Goal: Task Accomplishment & Management: Use online tool/utility

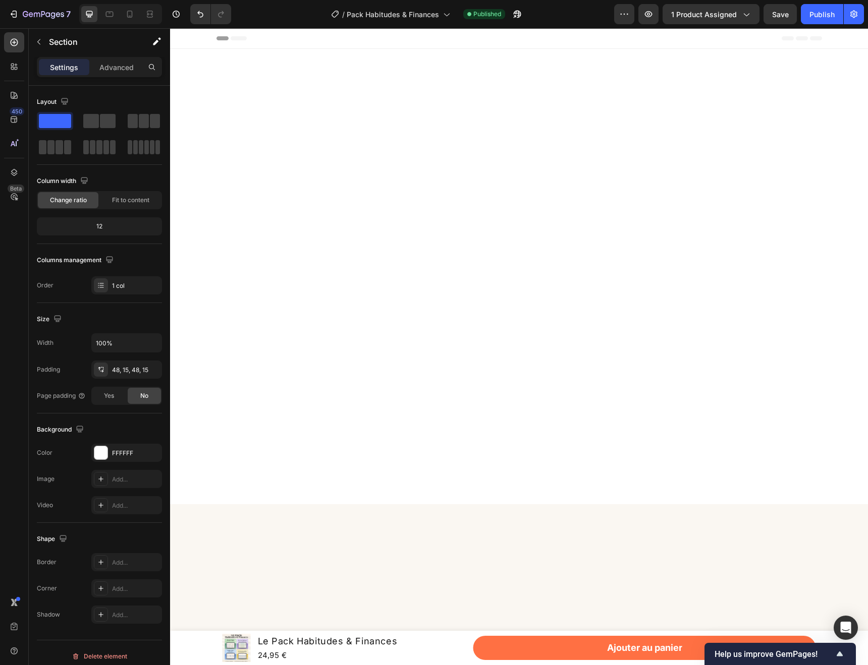
scroll to position [3504, 0]
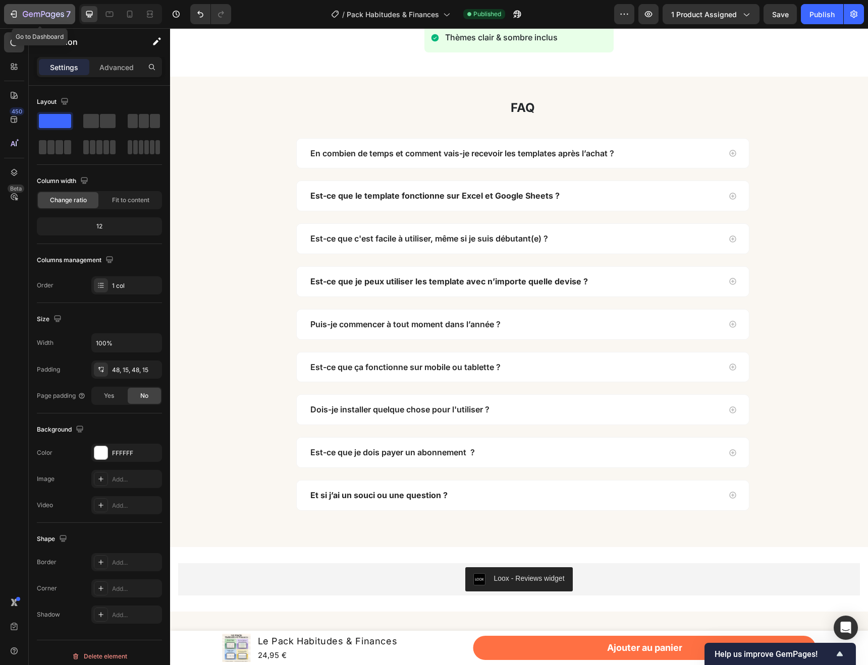
click at [16, 11] on icon "button" at bounding box center [15, 14] width 5 height 7
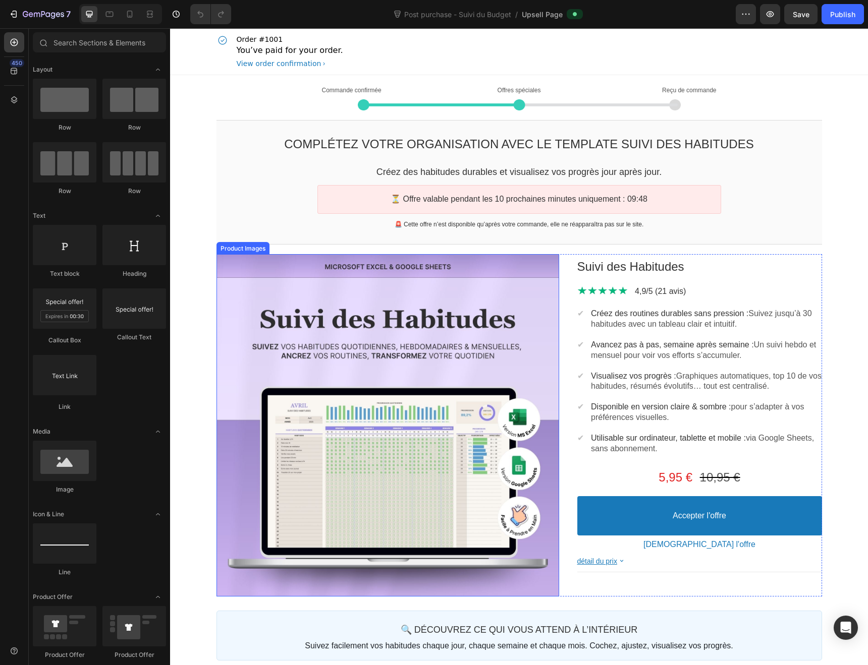
click at [528, 368] on div at bounding box center [387, 425] width 343 height 343
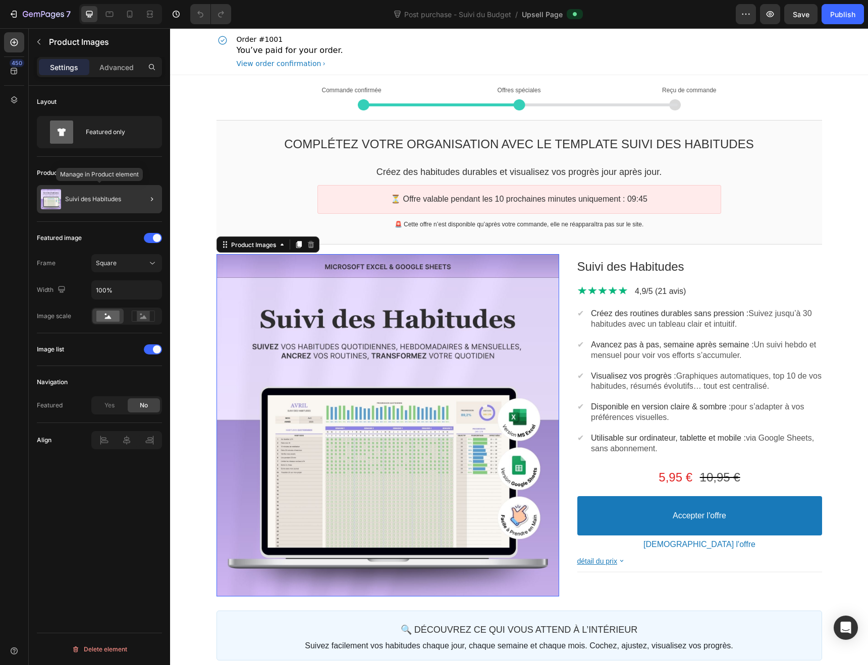
click at [120, 196] on p "Suivi des Habitudes" at bounding box center [93, 199] width 56 height 7
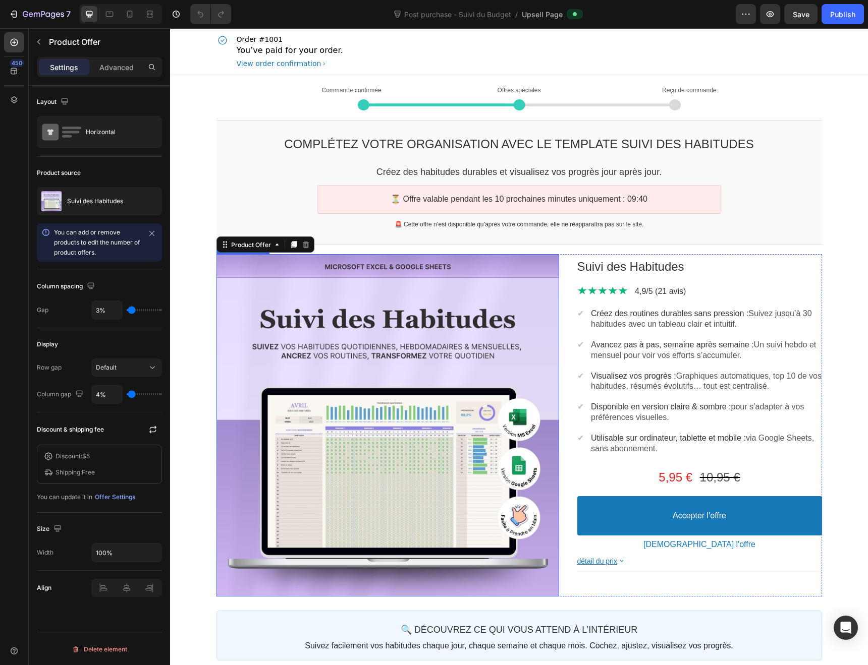
click at [245, 302] on div at bounding box center [387, 425] width 343 height 343
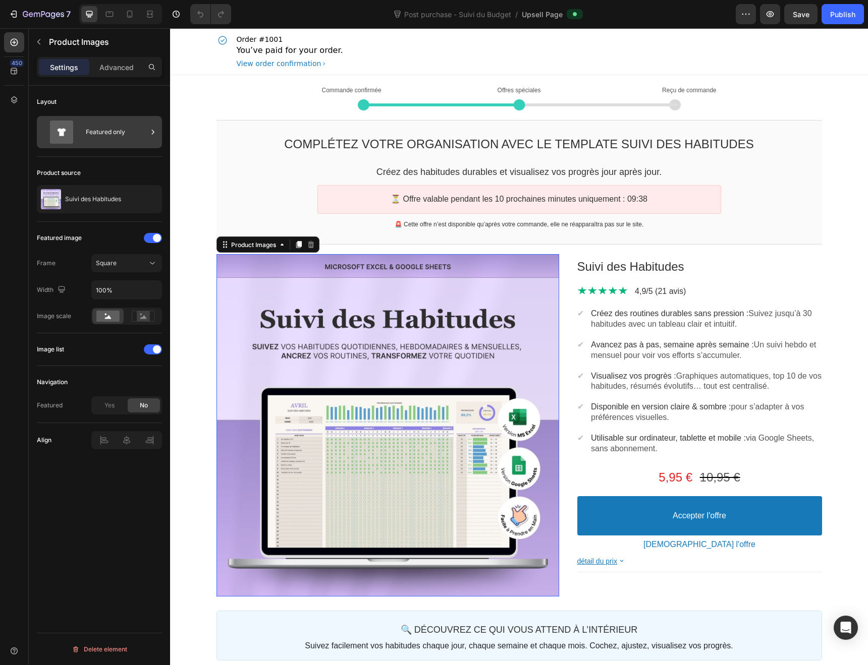
click at [116, 128] on div "Featured only" at bounding box center [117, 132] width 62 height 23
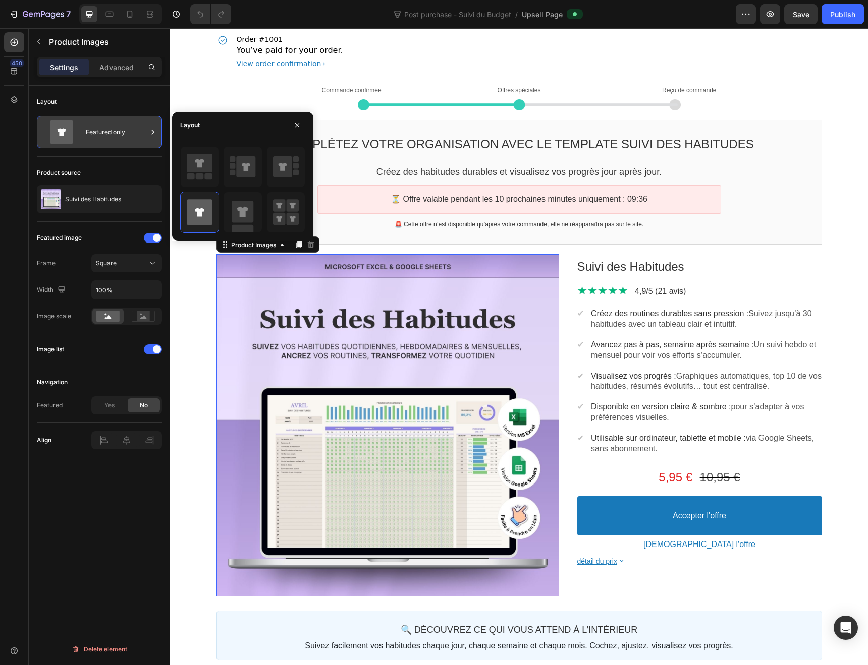
click at [116, 128] on div "Featured only" at bounding box center [117, 132] width 62 height 23
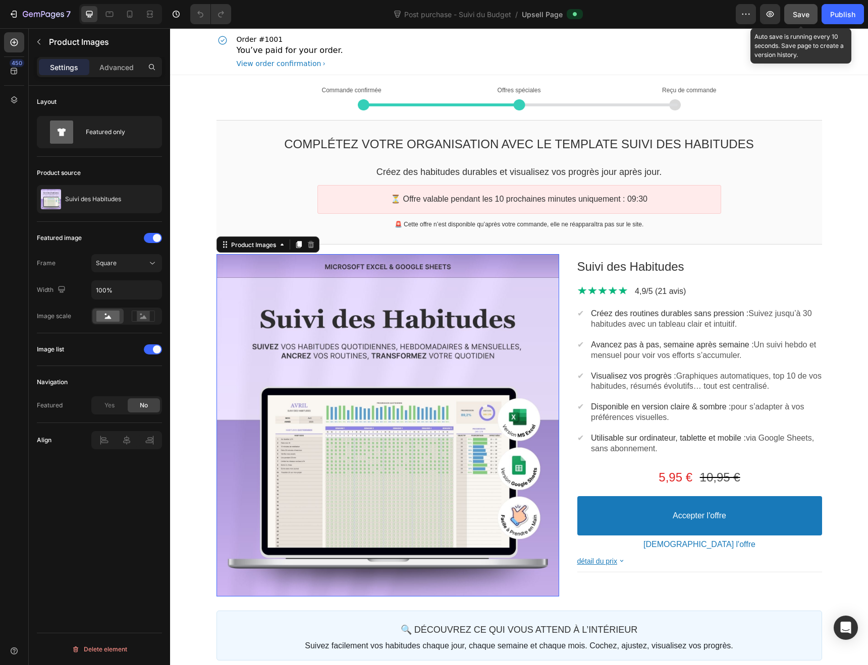
click at [795, 18] on span "Save" at bounding box center [800, 14] width 17 height 9
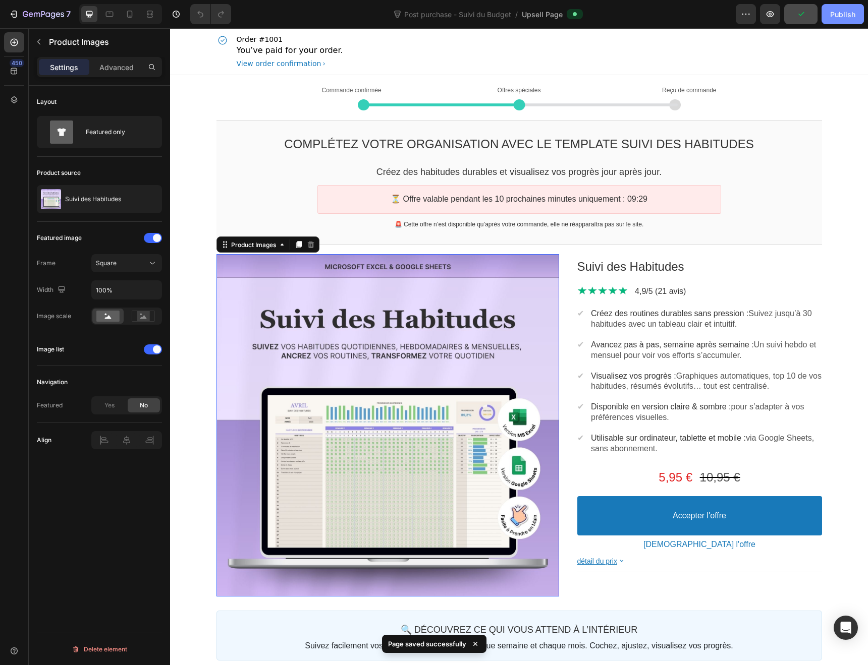
click at [834, 14] on div "Publish" at bounding box center [842, 14] width 25 height 11
drag, startPoint x: 1004, startPoint y: 42, endPoint x: 706, endPoint y: 71, distance: 299.5
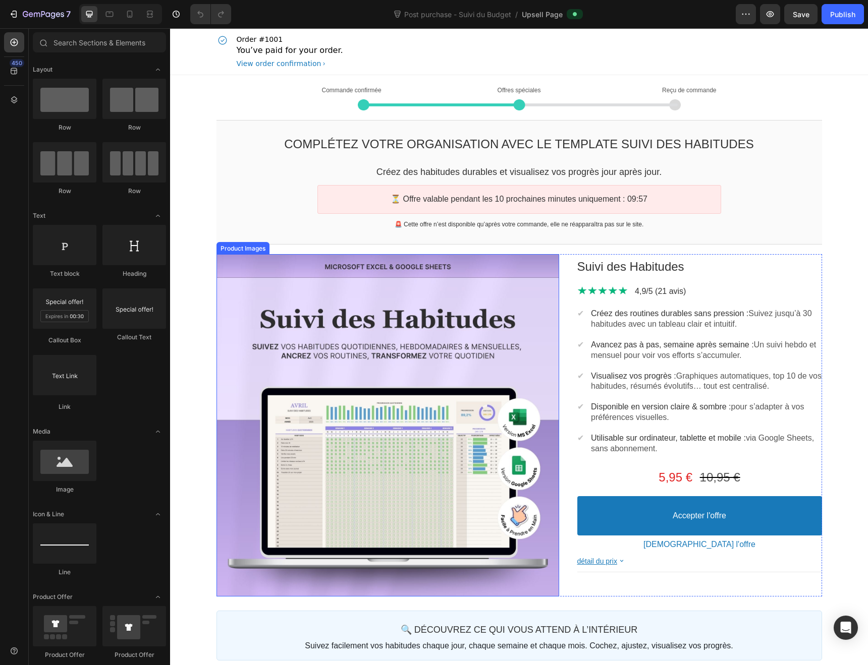
scroll to position [56, 0]
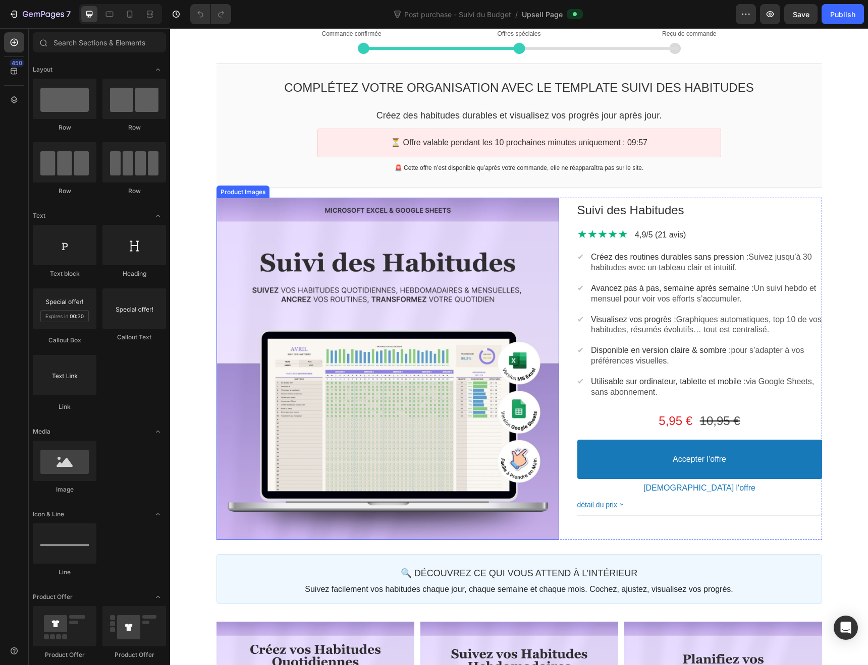
click at [407, 295] on div at bounding box center [387, 369] width 343 height 343
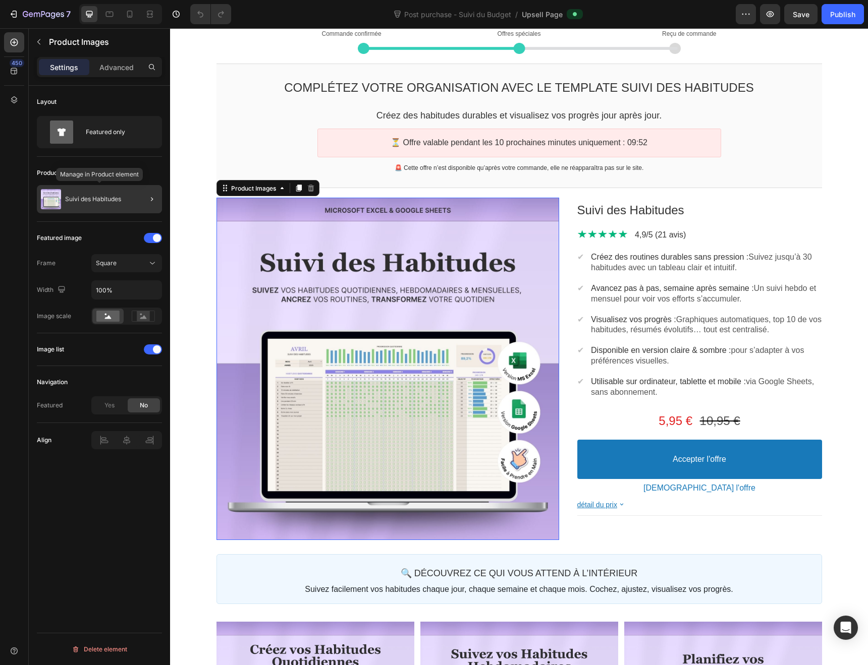
click at [81, 204] on div "Suivi des Habitudes" at bounding box center [99, 199] width 125 height 28
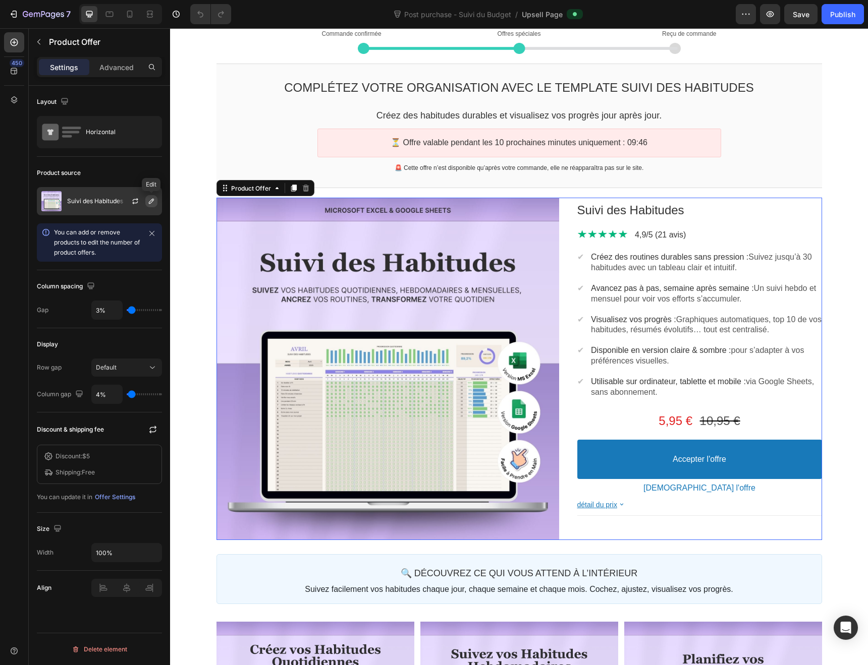
click at [149, 199] on icon "button" at bounding box center [151, 201] width 8 height 8
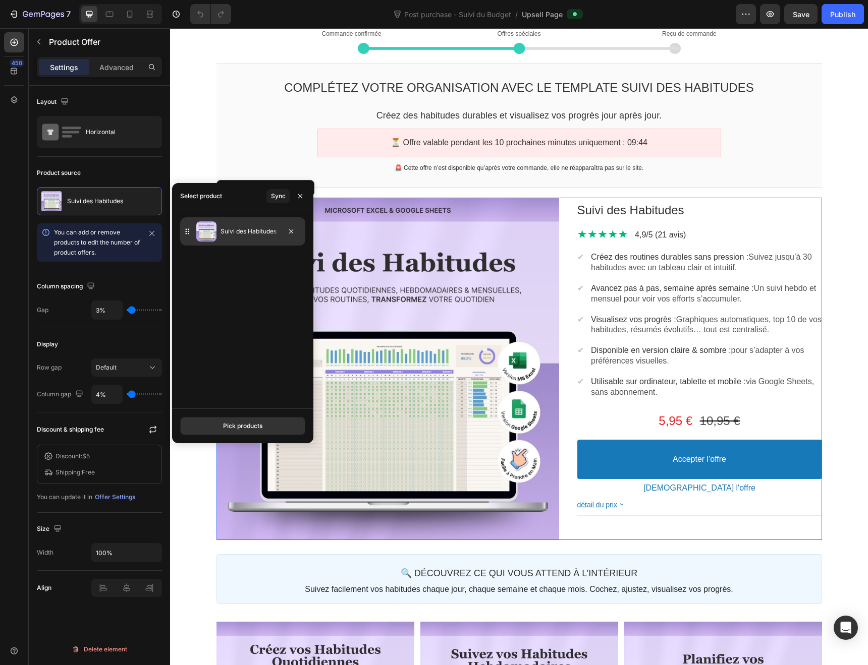
click at [209, 235] on img at bounding box center [206, 231] width 20 height 20
click at [280, 197] on div "Sync" at bounding box center [278, 196] width 15 height 9
click at [298, 194] on icon "button" at bounding box center [300, 196] width 8 height 8
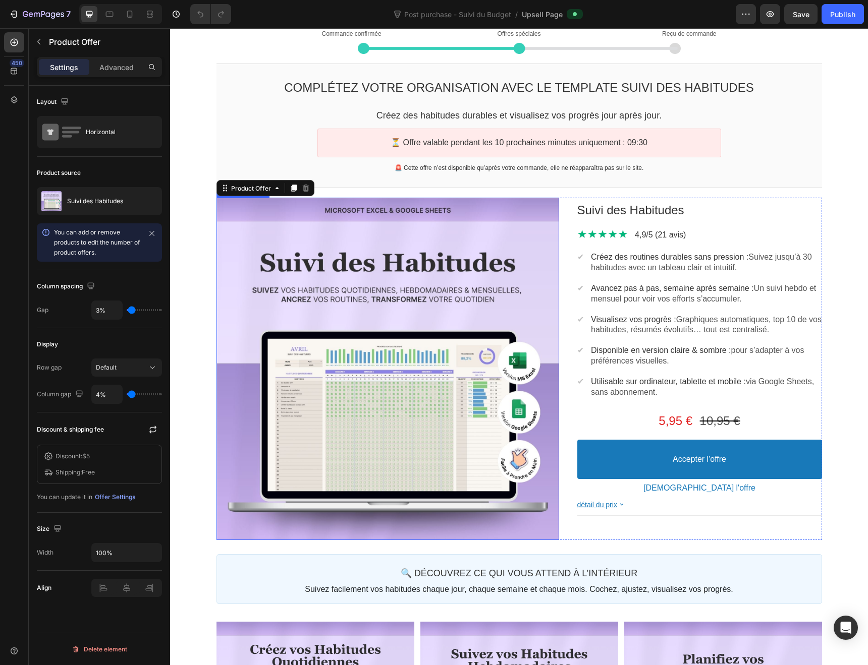
scroll to position [19, 0]
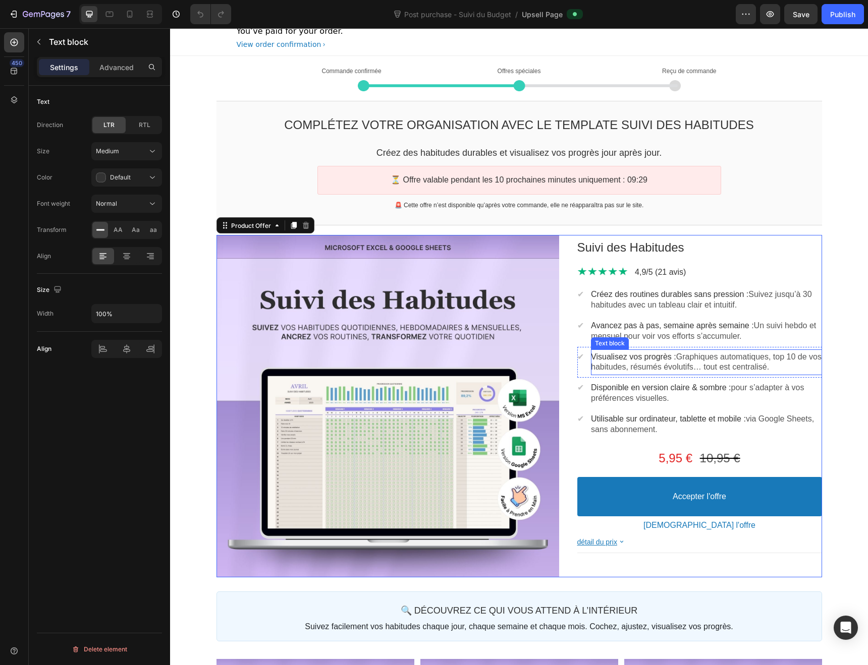
click at [642, 357] on span "Visualisez vos progrès :" at bounding box center [633, 357] width 85 height 9
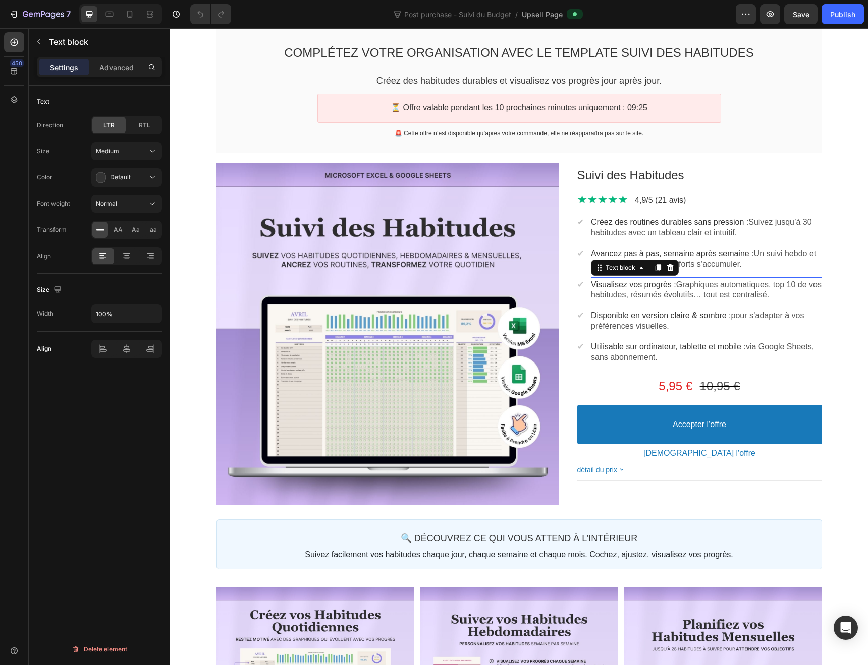
scroll to position [99, 0]
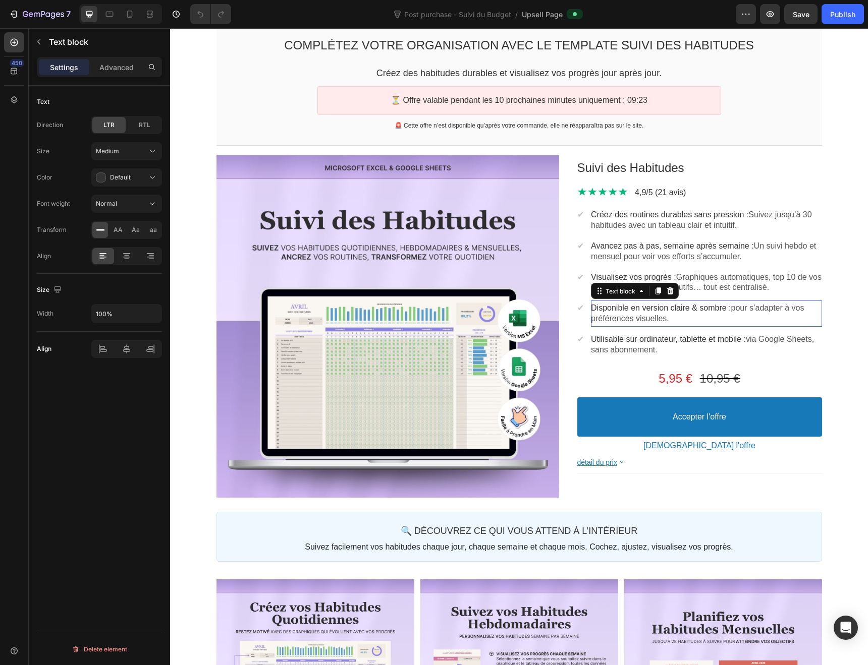
click at [779, 305] on span "pour s’adapter à vos préférences visuelles." at bounding box center [697, 313] width 213 height 19
click at [822, 349] on section "Product Images Suivi des Habitudes Product Title Image 4,9/5 (21 avis) Text blo…" at bounding box center [518, 326] width 621 height 357
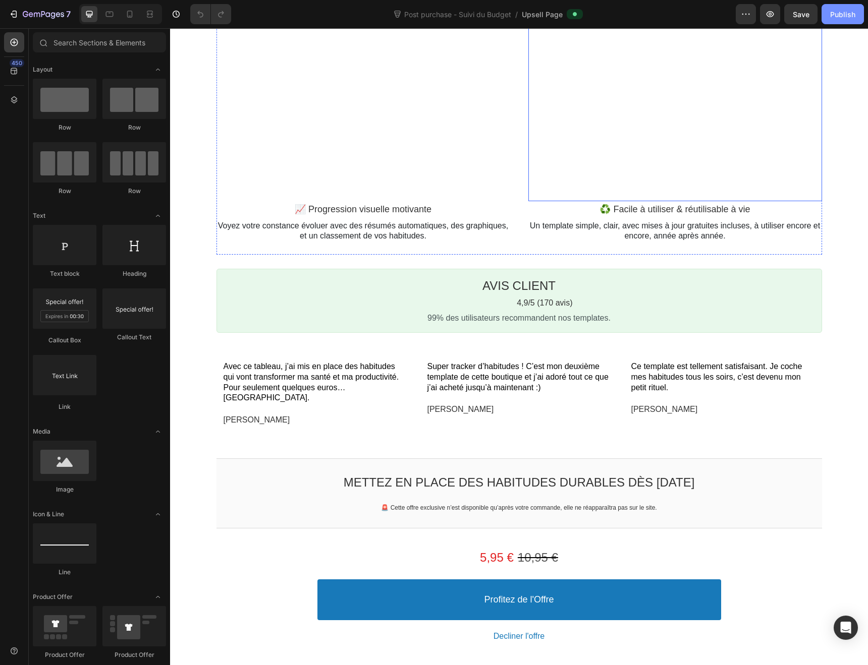
scroll to position [1036, 0]
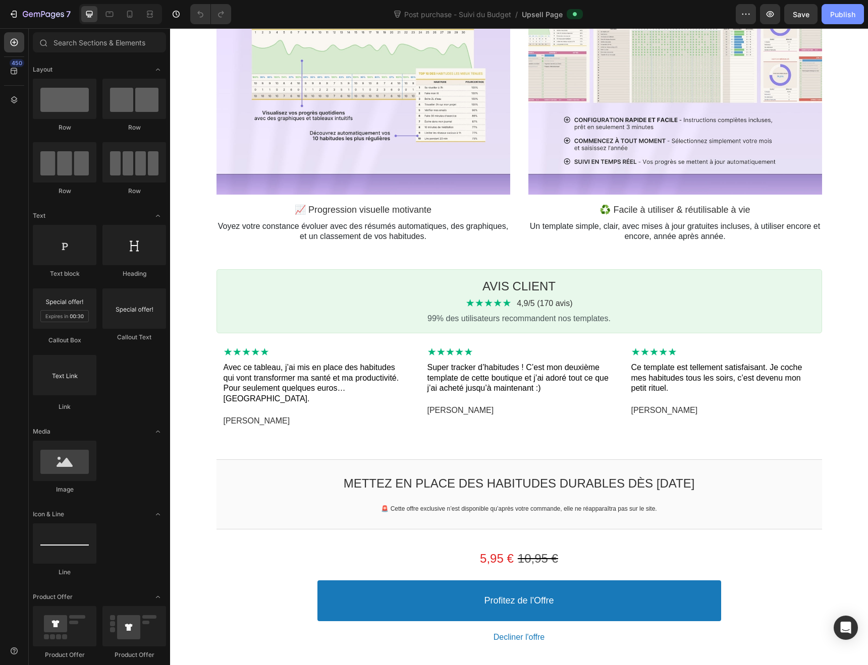
click at [830, 22] on button "Publish" at bounding box center [842, 14] width 42 height 20
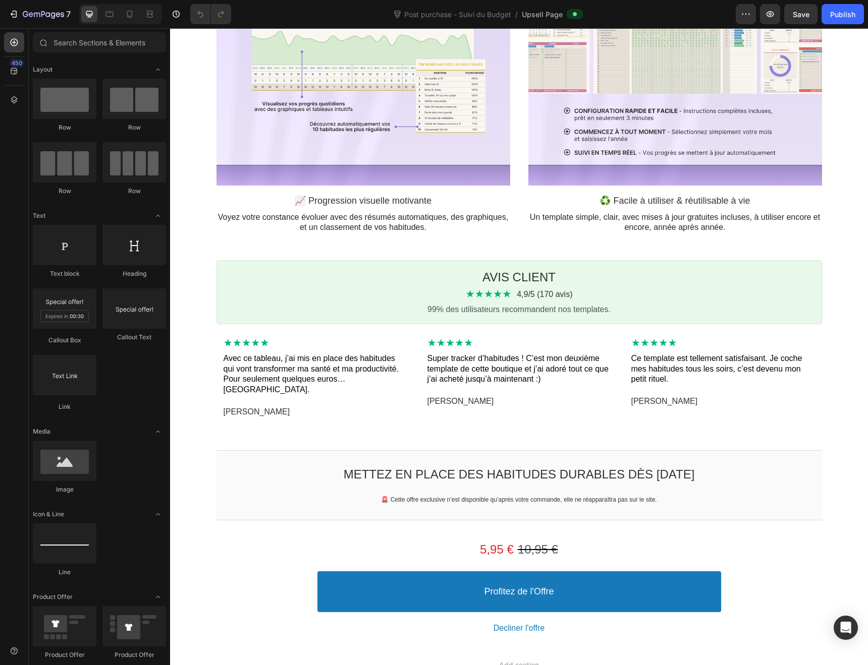
scroll to position [1044, 0]
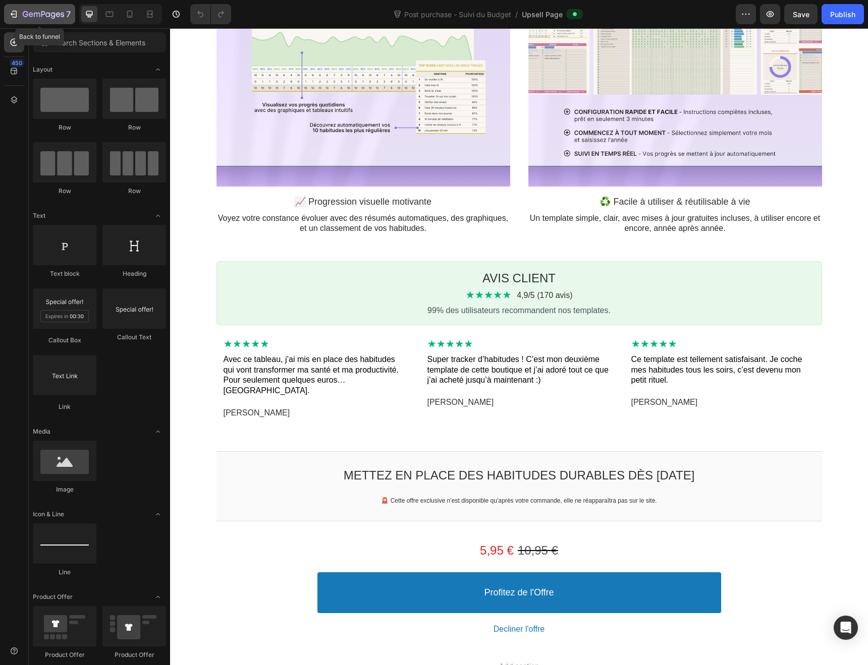
click at [61, 12] on icon "button" at bounding box center [43, 15] width 41 height 9
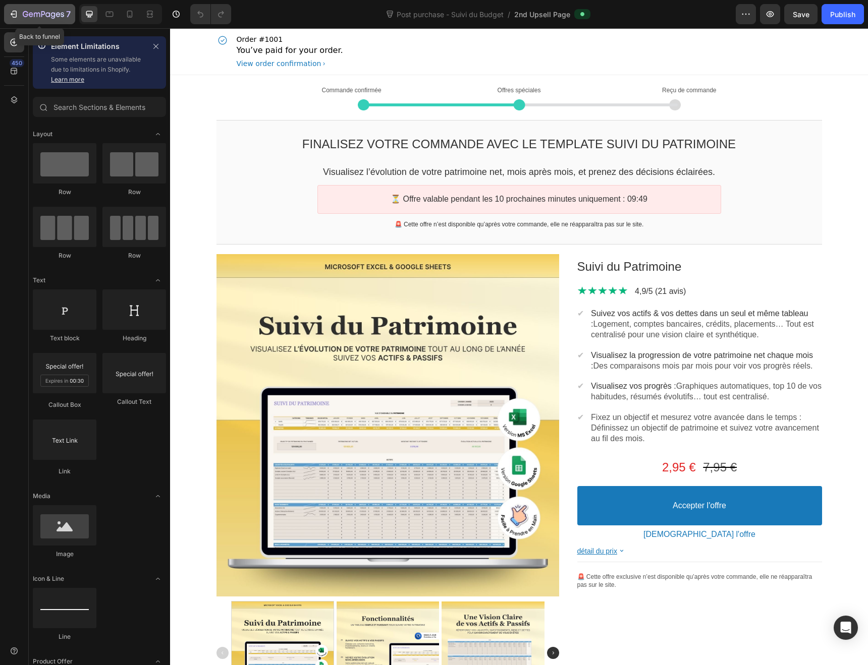
click at [44, 19] on icon "button" at bounding box center [43, 15] width 41 height 9
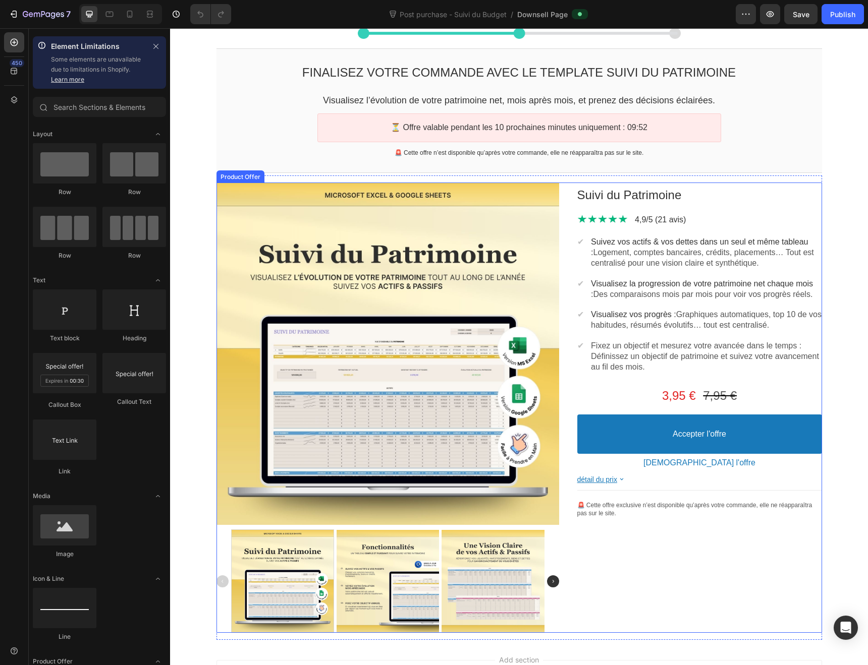
scroll to position [186, 0]
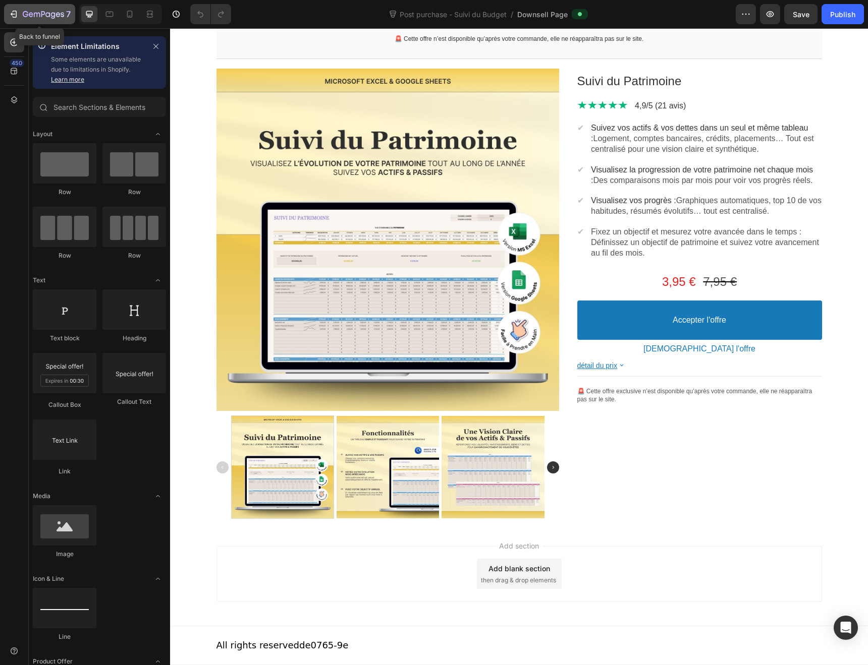
click at [14, 14] on icon "button" at bounding box center [13, 14] width 5 height 3
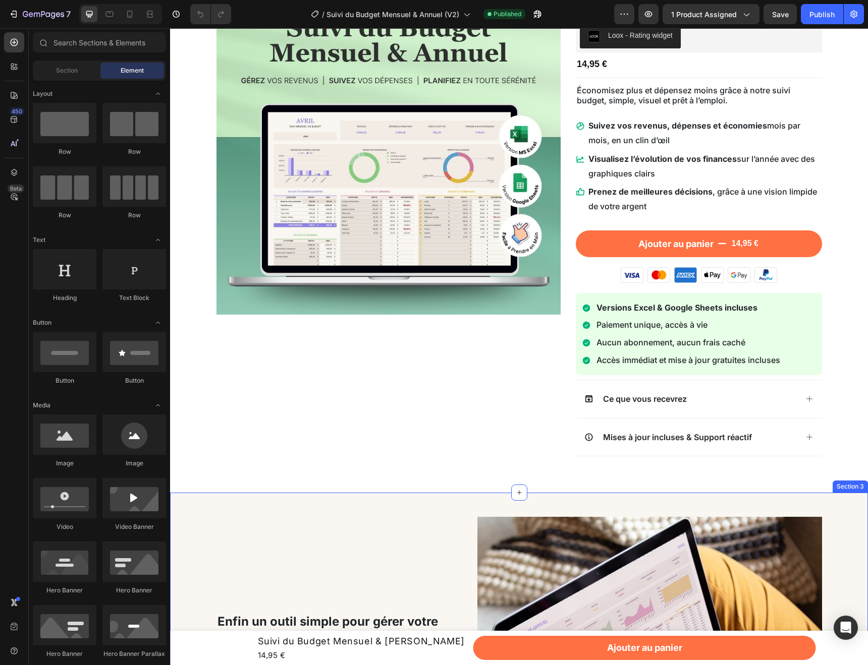
scroll to position [109, 0]
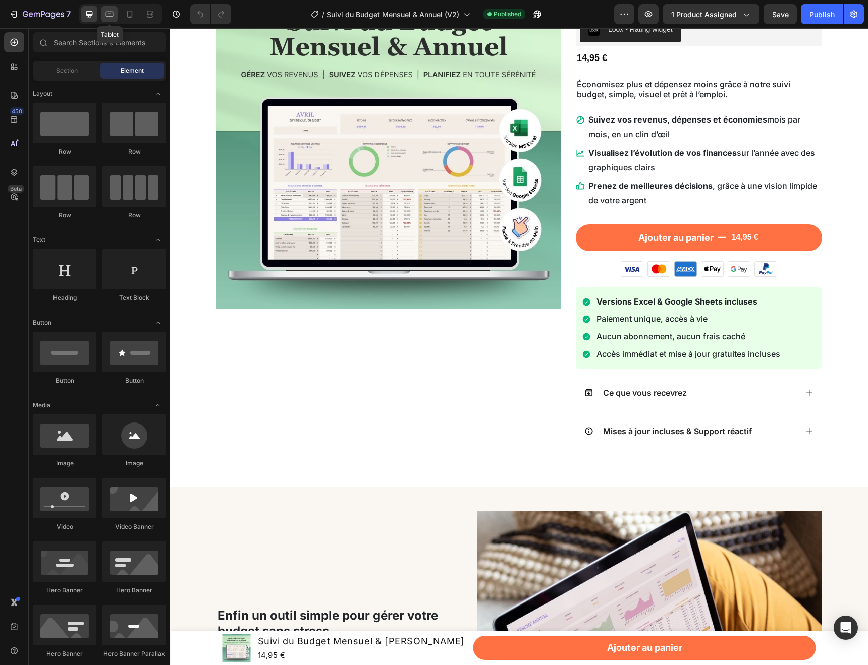
click at [109, 15] on icon at bounding box center [109, 14] width 10 height 10
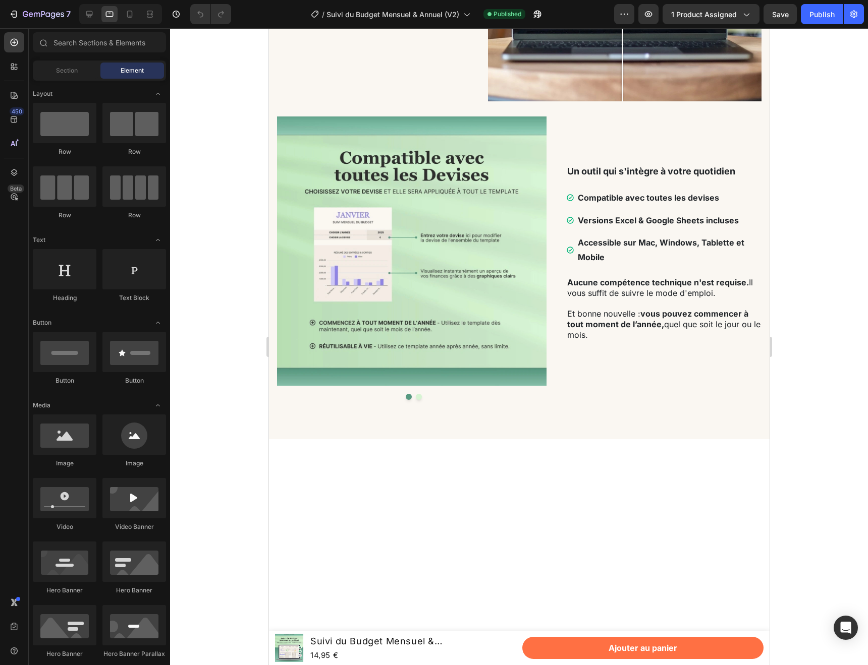
scroll to position [1631, 0]
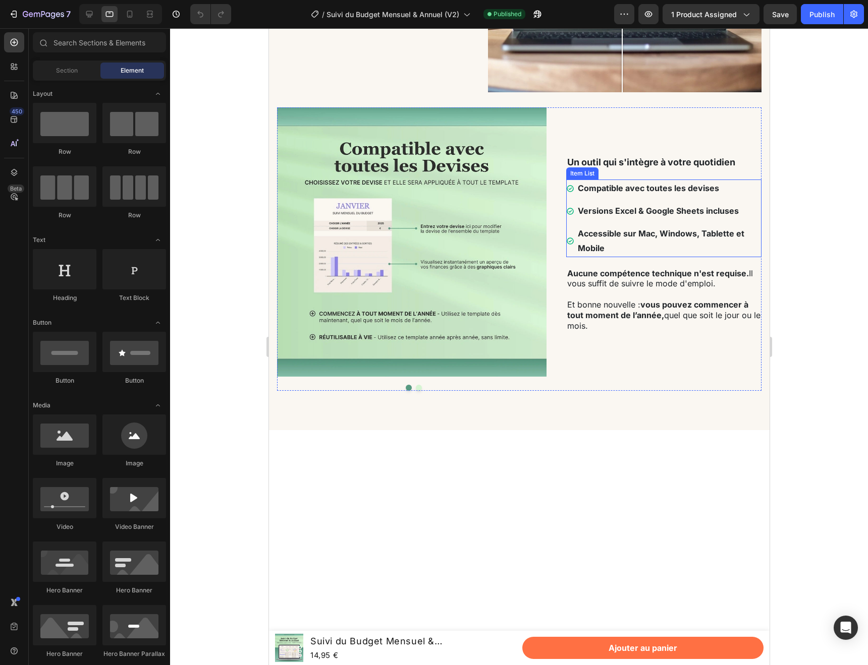
click at [653, 216] on strong "Versions Excel & Google Sheets incluses" at bounding box center [657, 211] width 161 height 10
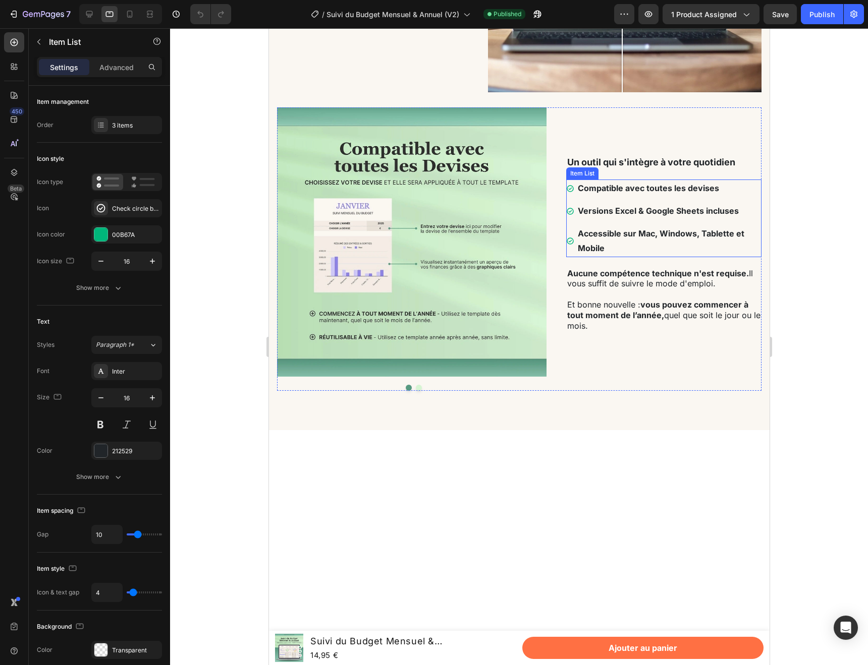
click at [620, 257] on div "Compatible avec toutes les devises Versions Excel & Google Sheets incluses Acce…" at bounding box center [663, 218] width 196 height 77
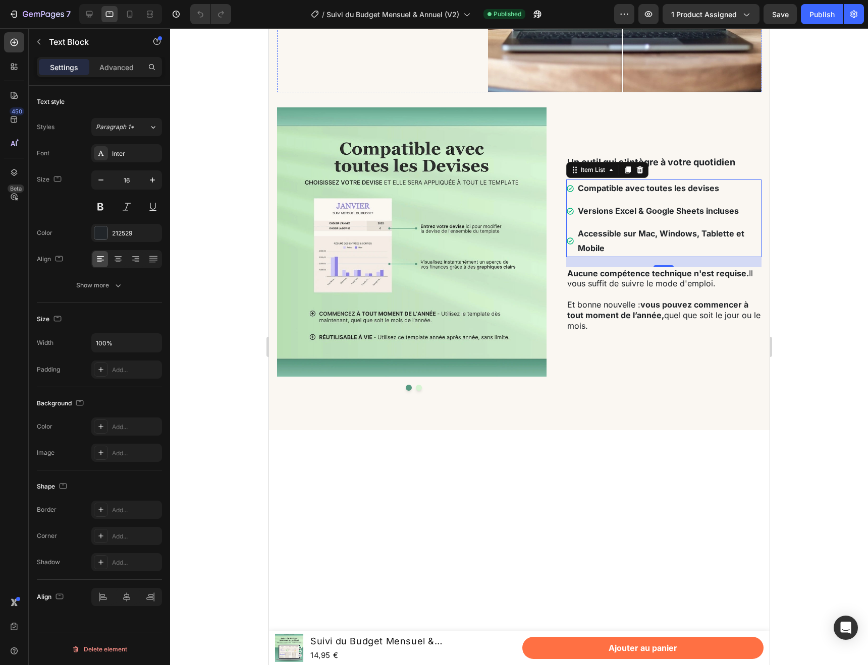
click at [620, 216] on strong "Versions Excel & Google Sheets incluses" at bounding box center [657, 211] width 161 height 10
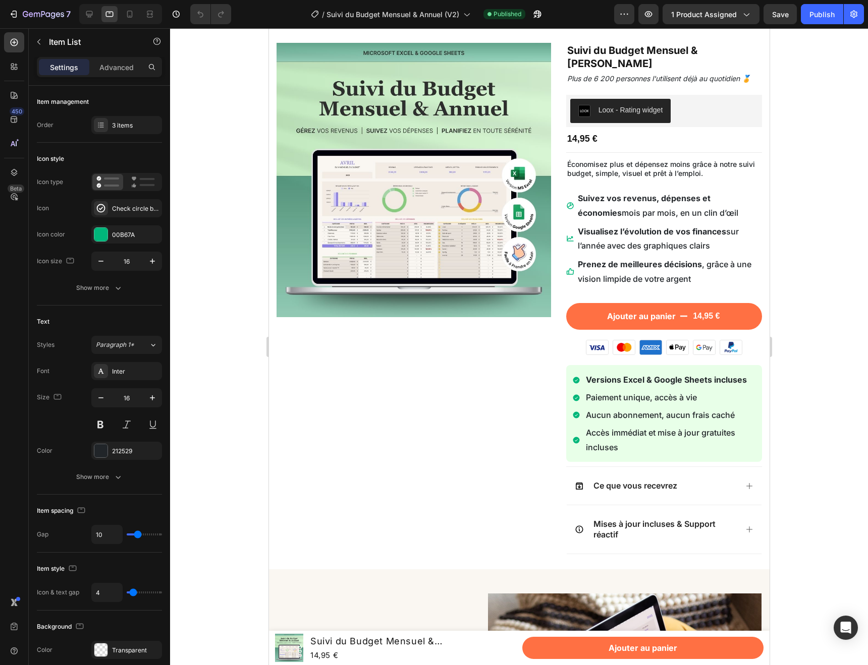
scroll to position [0, 0]
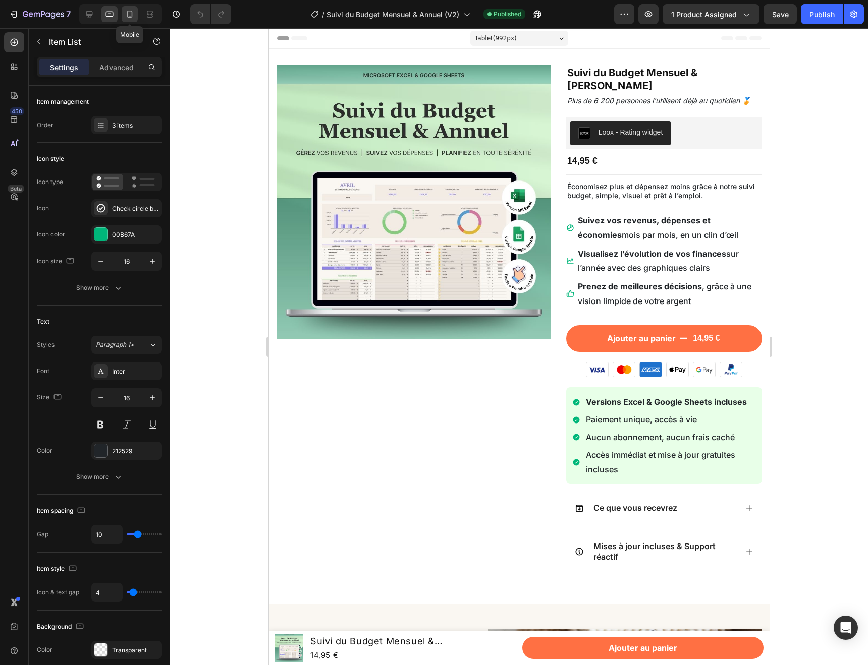
click at [129, 12] on icon at bounding box center [130, 14] width 10 height 10
type input "18"
type input "14"
type input "8"
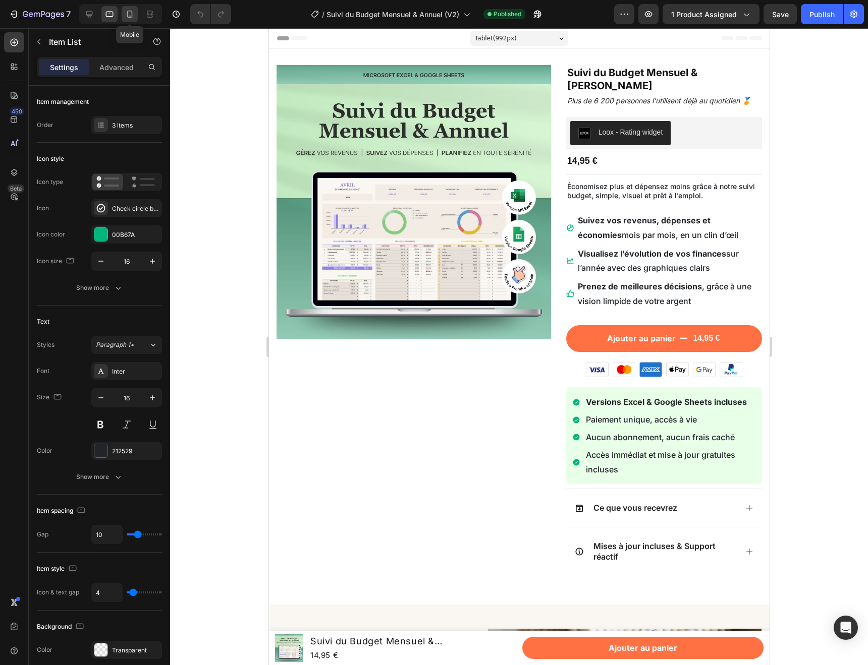
type input "8"
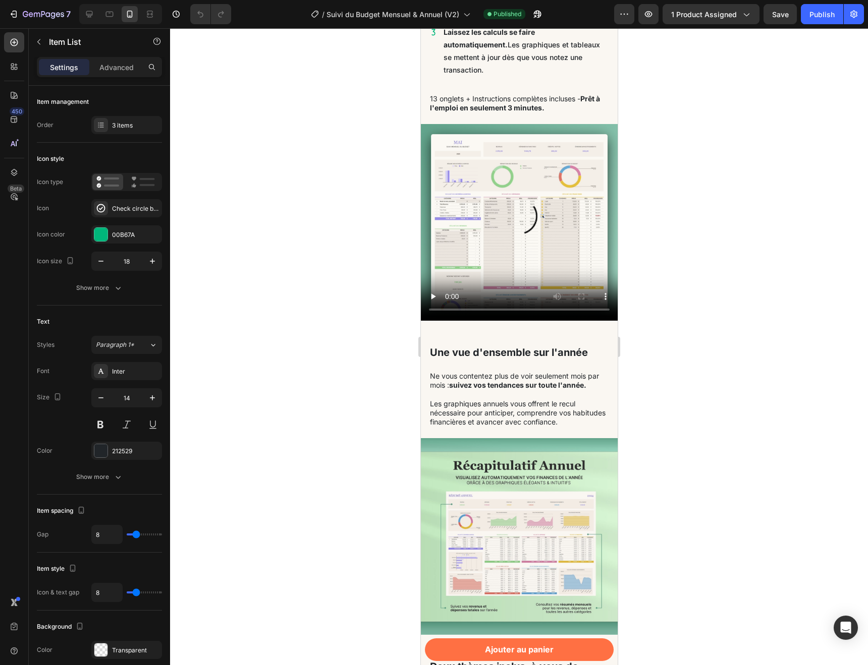
scroll to position [1877, 0]
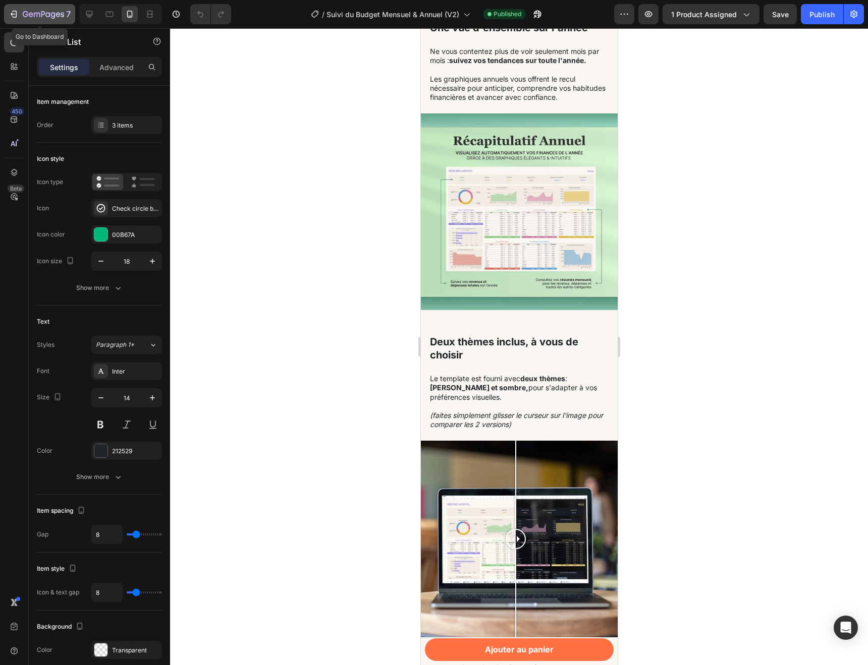
click at [14, 13] on icon "button" at bounding box center [14, 14] width 10 height 10
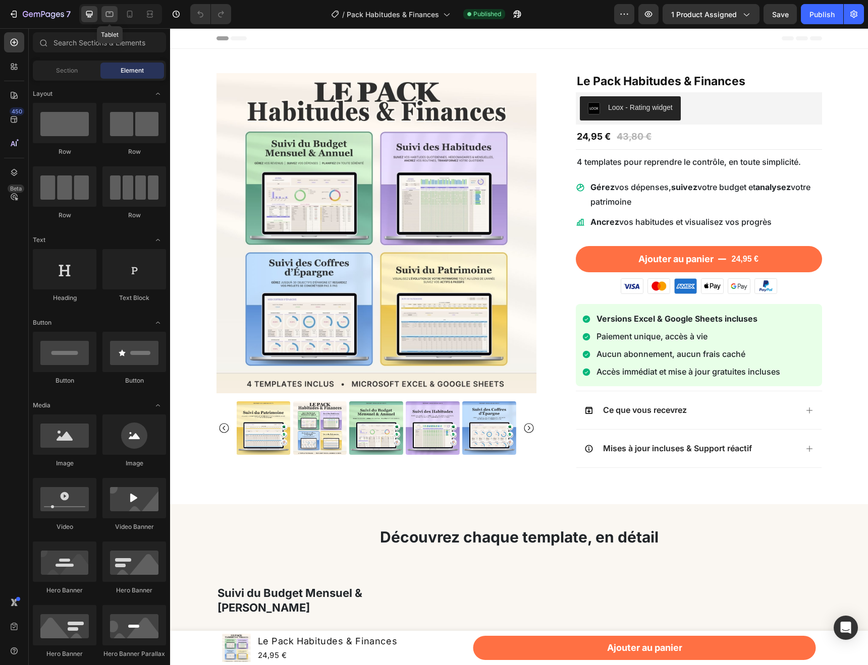
click at [105, 10] on icon at bounding box center [109, 14] width 10 height 10
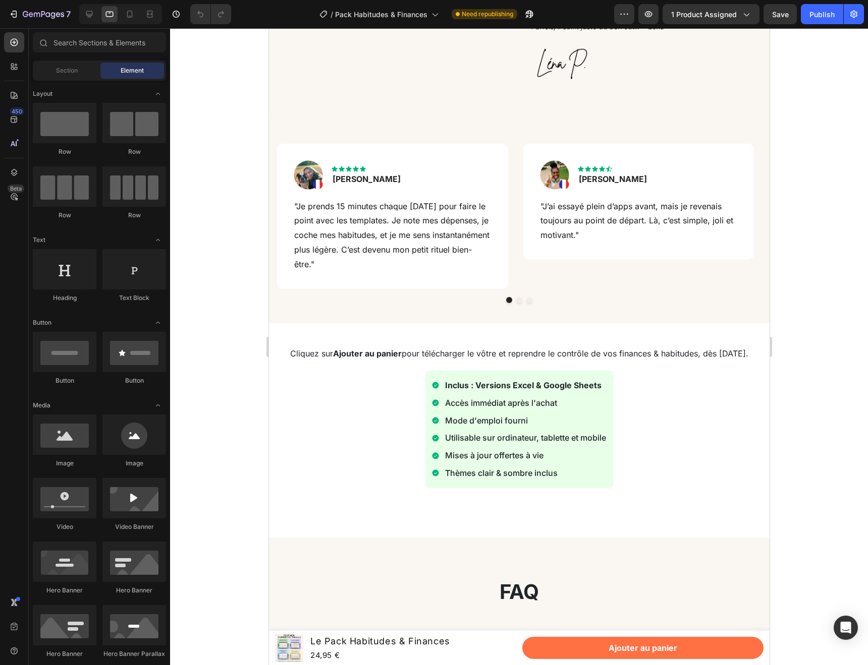
scroll to position [2555, 0]
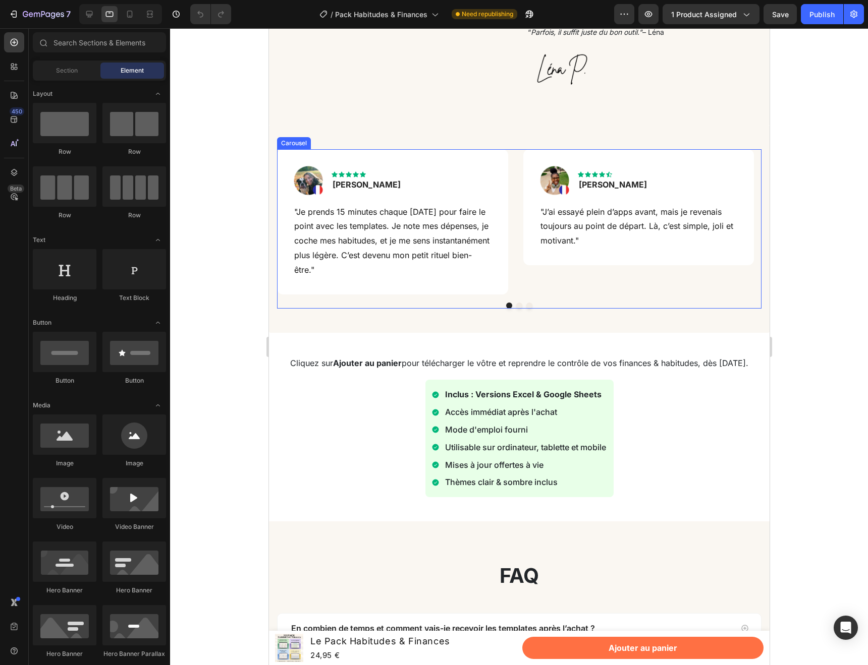
click at [516, 309] on button "Dot" at bounding box center [519, 306] width 6 height 6
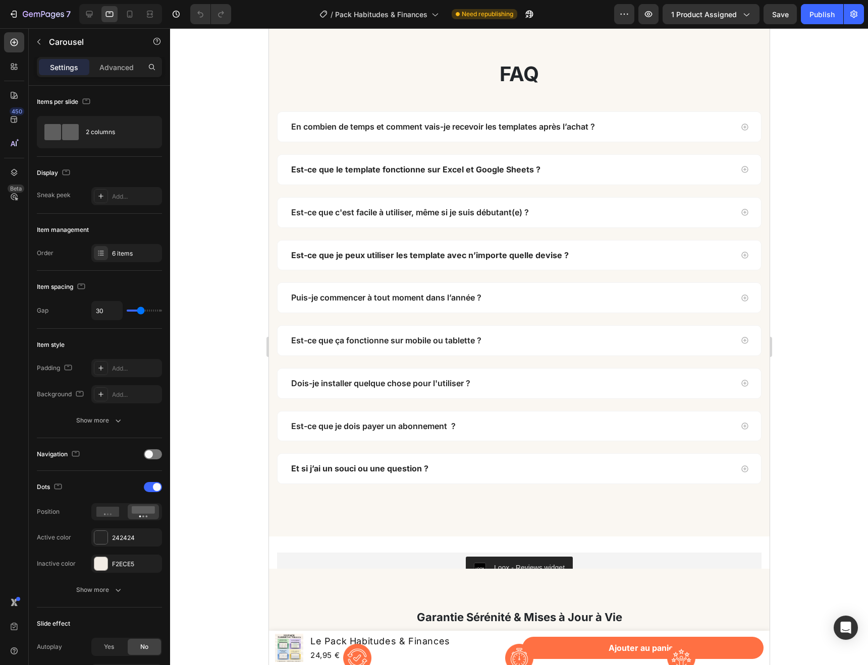
scroll to position [3063, 0]
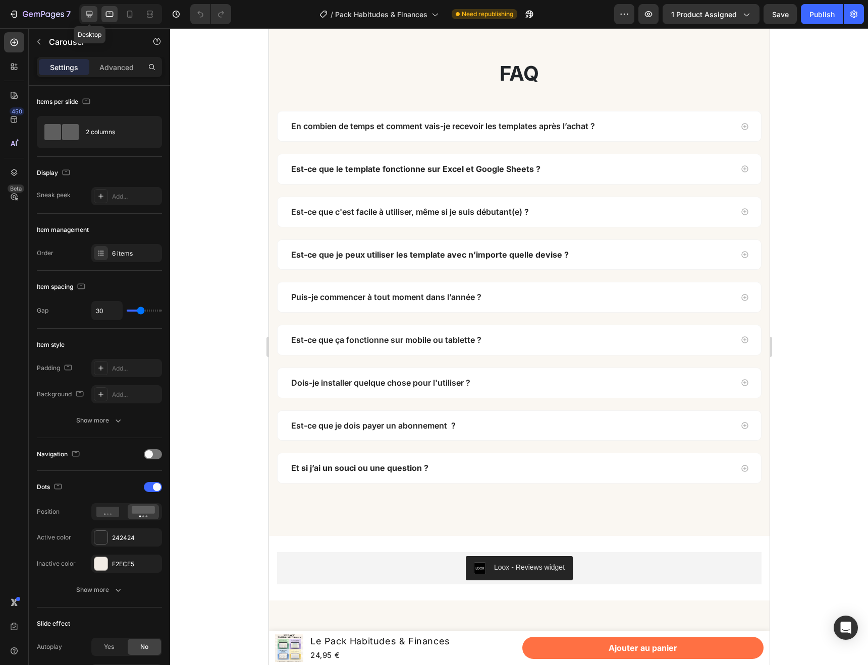
click at [92, 16] on icon at bounding box center [89, 14] width 10 height 10
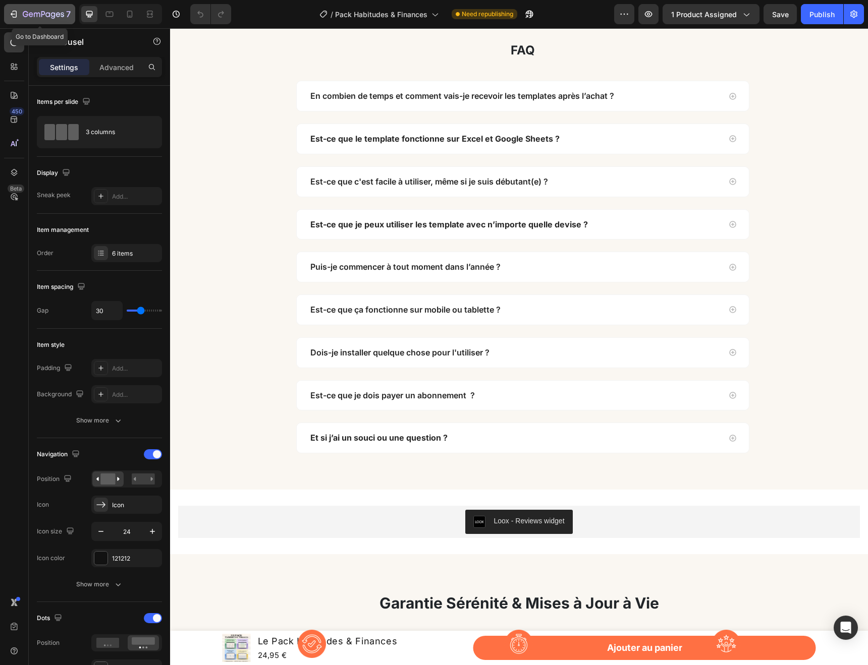
click at [13, 11] on icon "button" at bounding box center [14, 14] width 10 height 10
